Goal: Transaction & Acquisition: Purchase product/service

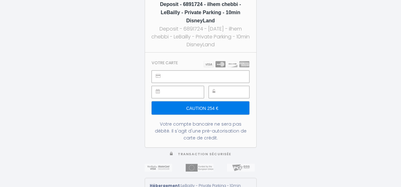
type input "Caution 254 €"
click at [221, 101] on input "Caution 254 €" at bounding box center [197, 107] width 97 height 13
click at [214, 101] on input "Caution 254 €" at bounding box center [197, 107] width 97 height 13
type input "Caution 254 €"
